Goal: Task Accomplishment & Management: Manage account settings

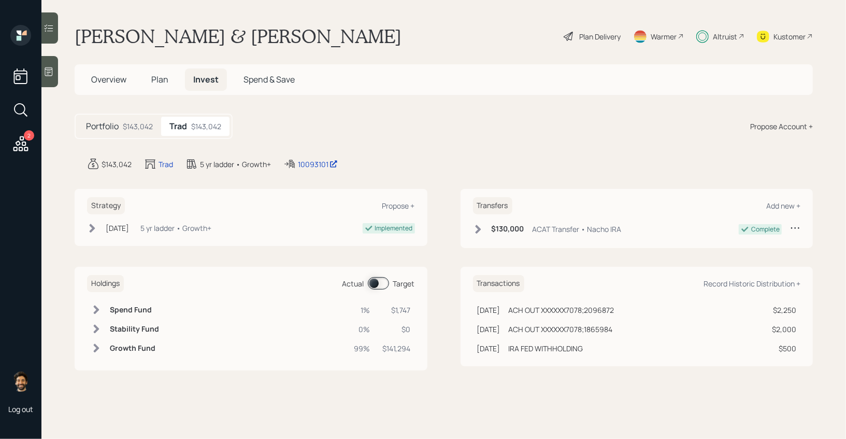
click at [374, 281] on span at bounding box center [378, 283] width 21 height 12
click at [204, 305] on td at bounding box center [255, 309] width 190 height 19
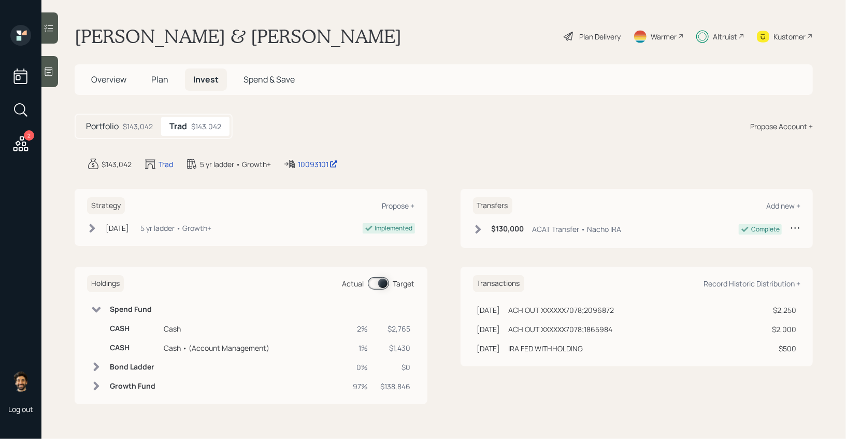
click at [158, 77] on span "Plan" at bounding box center [159, 79] width 17 height 11
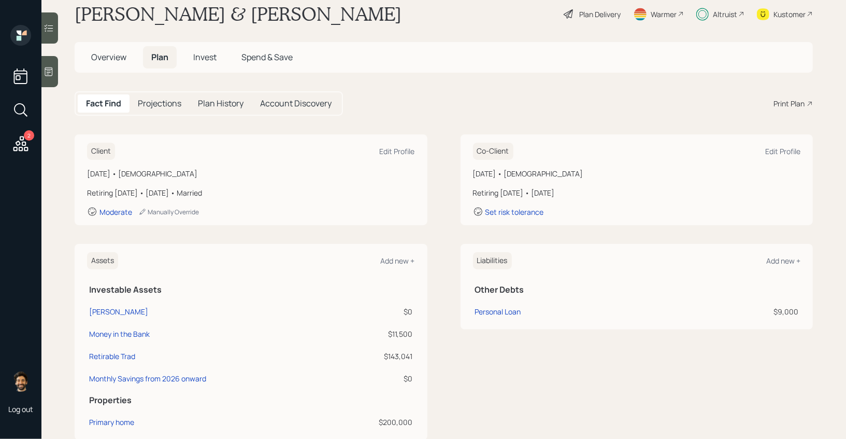
scroll to position [413, 0]
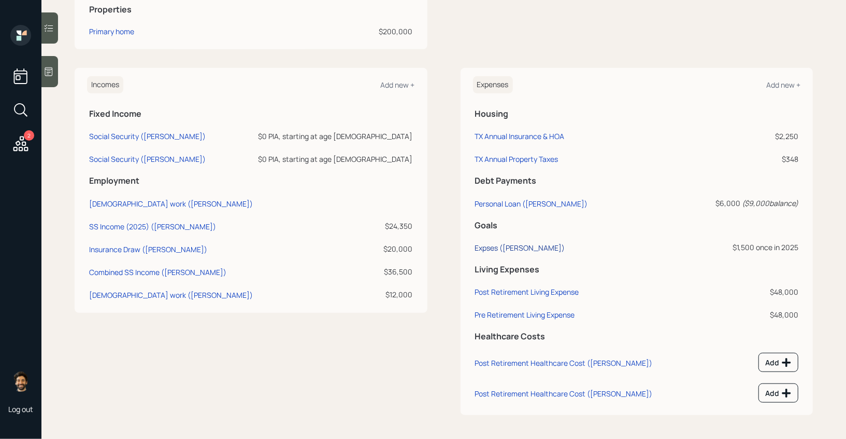
click at [500, 244] on div "Expses (Nasario)" at bounding box center [520, 248] width 90 height 10
select select "0"
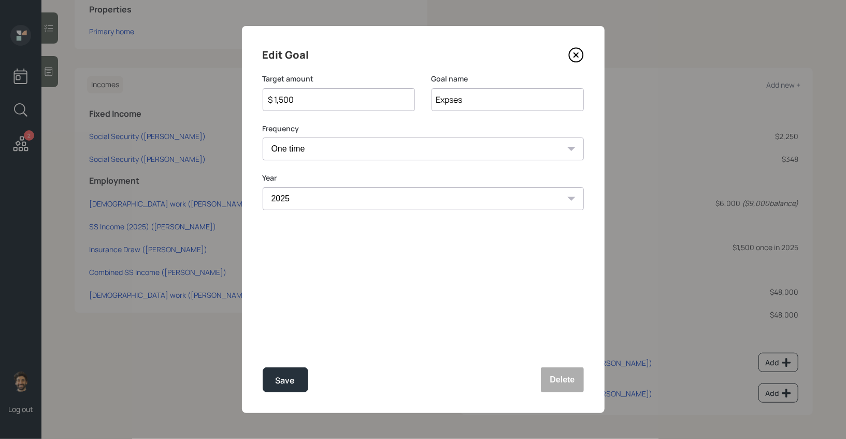
click at [317, 100] on input "$ 1,500" at bounding box center [334, 99] width 135 height 12
click at [278, 375] on div "Save" at bounding box center [286, 380] width 20 height 14
type input "$ 1,500"
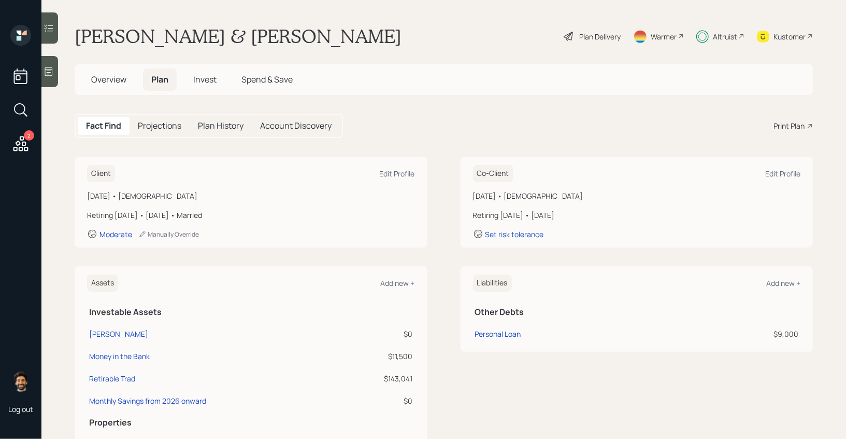
click at [208, 82] on span "Invest" at bounding box center [204, 79] width 23 height 11
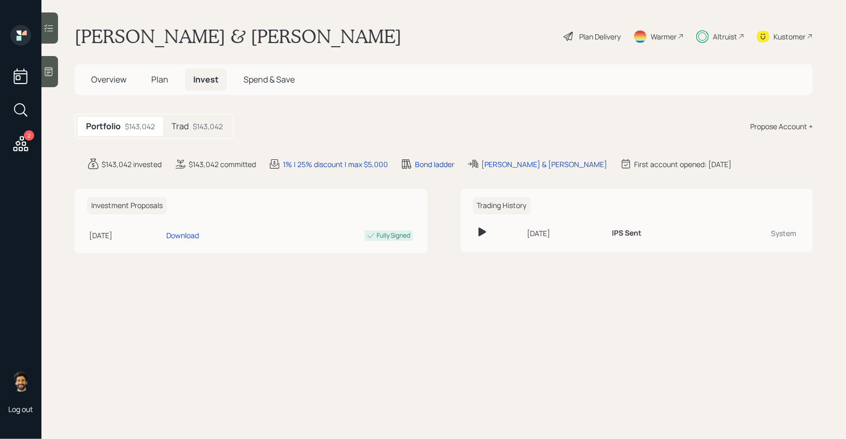
click at [204, 119] on div "Trad $143,042" at bounding box center [197, 126] width 68 height 19
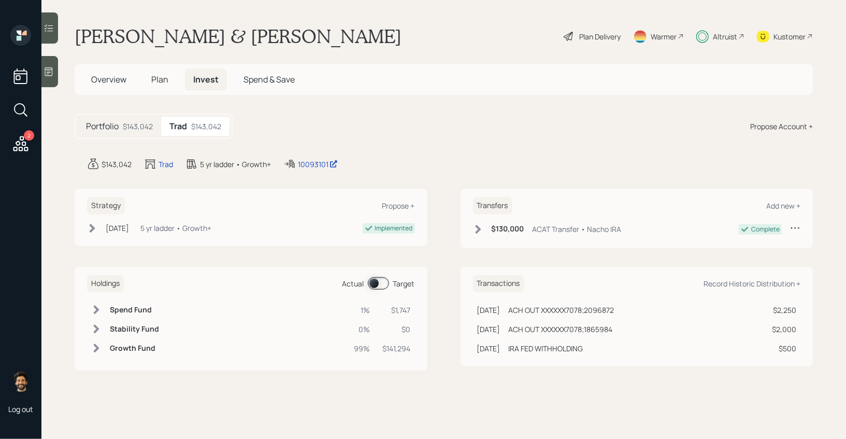
click at [384, 279] on span at bounding box center [378, 283] width 21 height 12
click at [104, 310] on td at bounding box center [96, 309] width 19 height 19
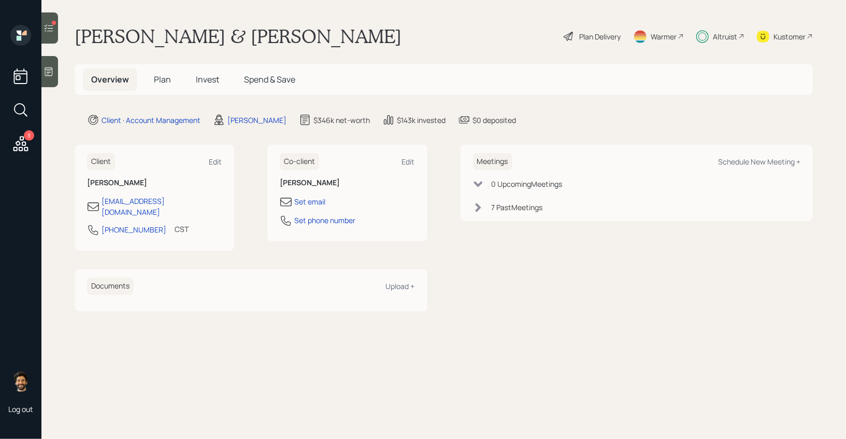
click at [54, 21] on div at bounding box center [54, 23] width 4 height 4
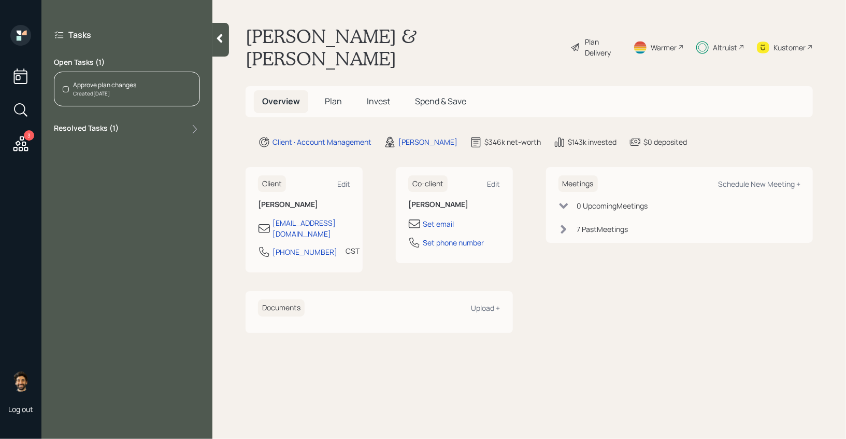
click at [138, 95] on div "Approve plan changes Created [DATE]" at bounding box center [127, 89] width 146 height 35
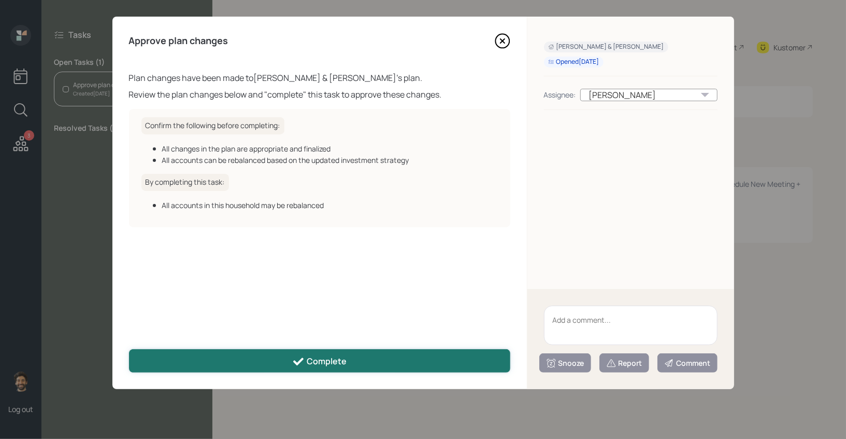
click at [276, 360] on button "Complete" at bounding box center [320, 360] width 382 height 23
